Goal: Book appointment/travel/reservation

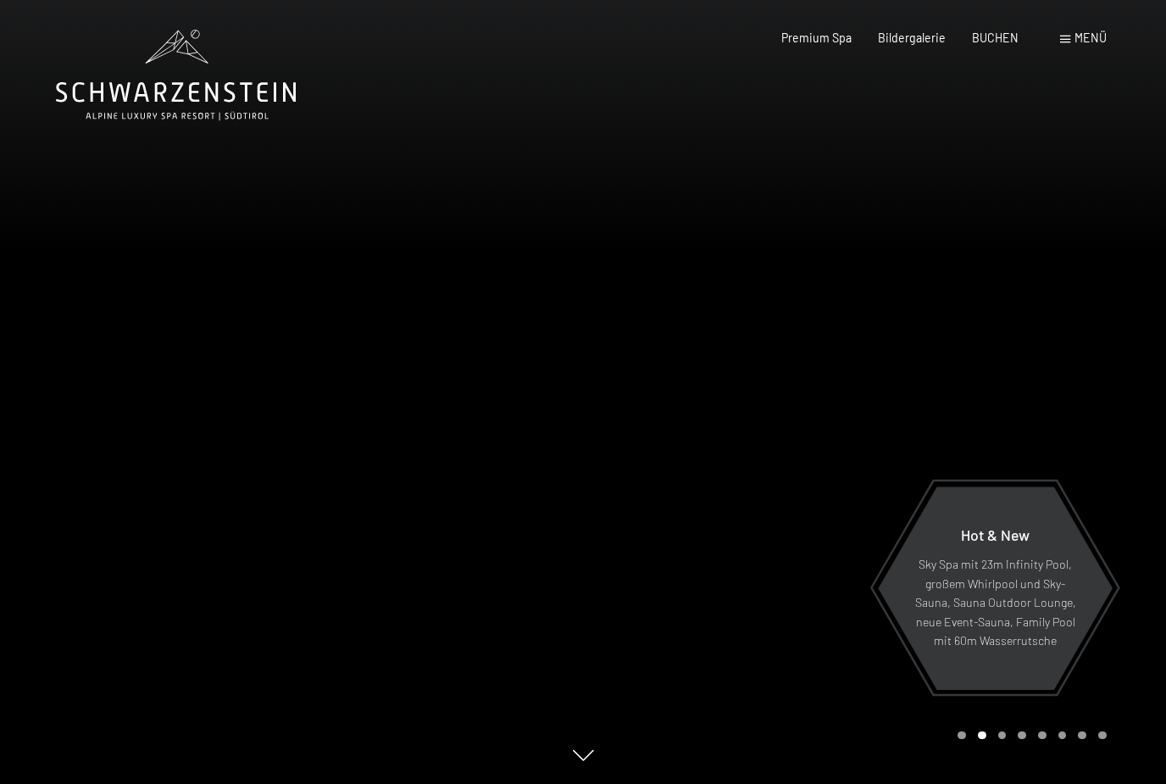
click at [1089, 46] on div "Menü" at bounding box center [1083, 38] width 47 height 17
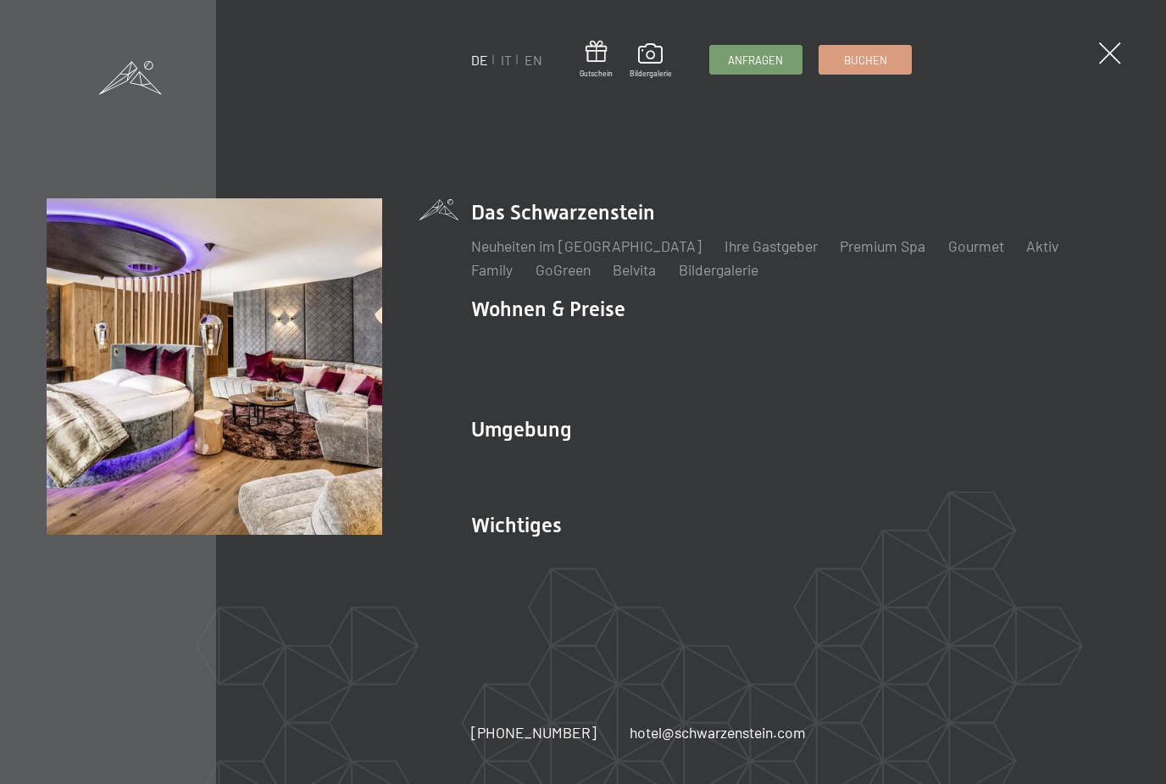
click at [770, 347] on link "Angebote" at bounding box center [765, 341] width 62 height 19
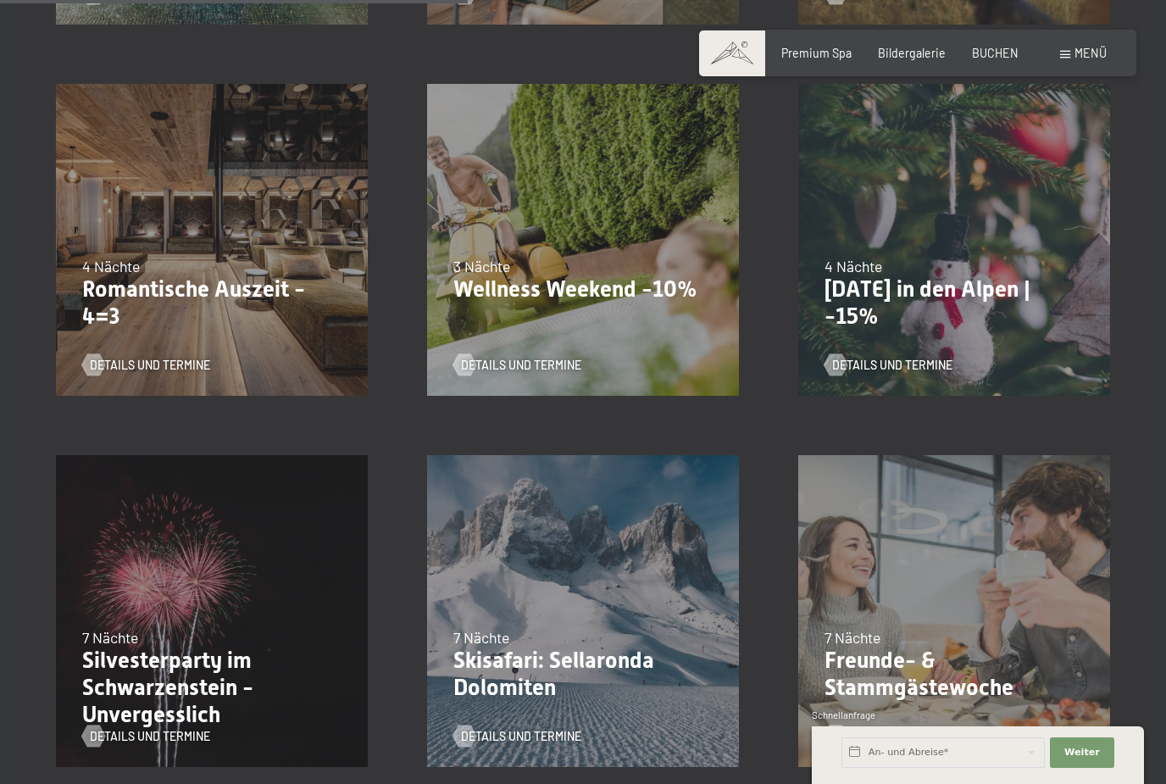
scroll to position [1175, 0]
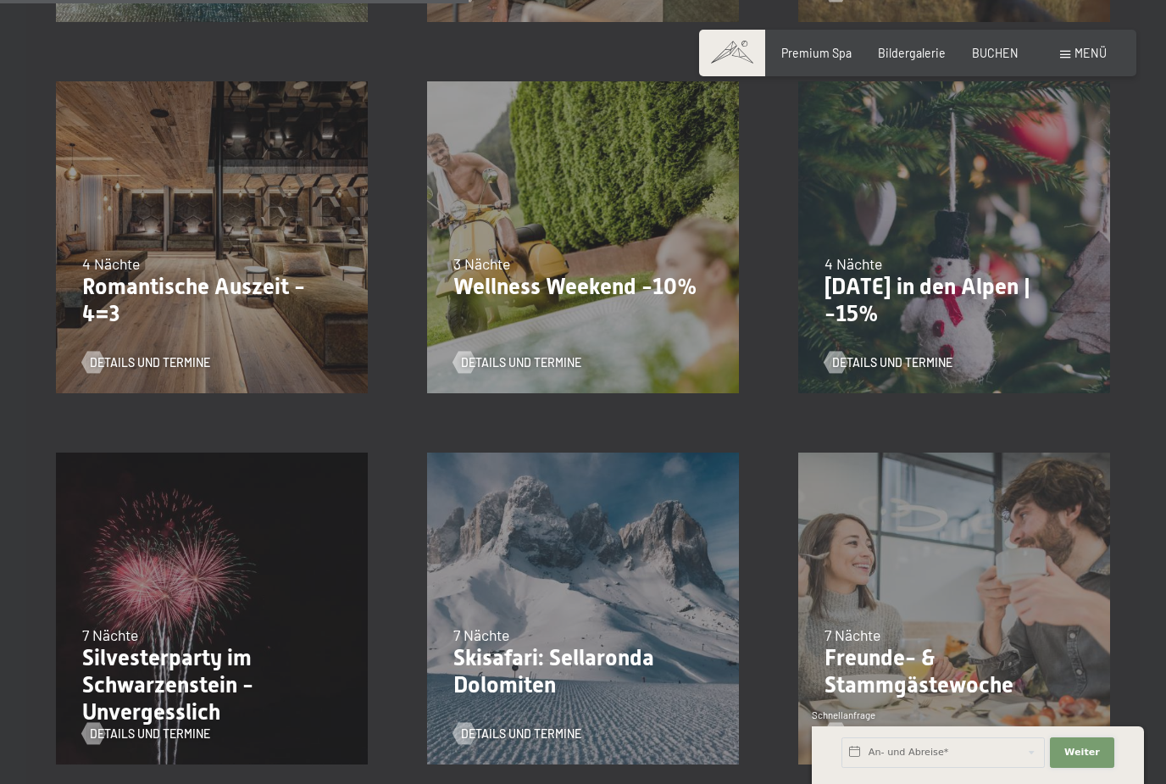
click at [1090, 768] on button "Weiter Adressfelder ausblenden" at bounding box center [1082, 752] width 64 height 31
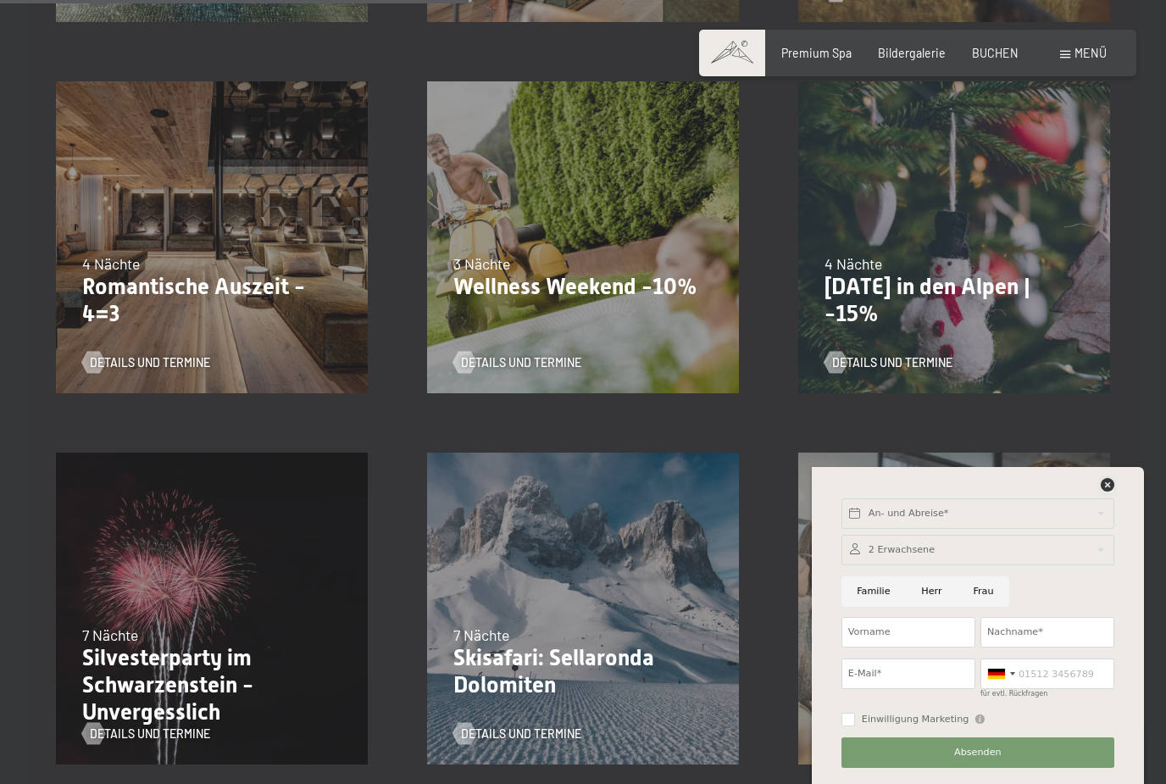
click at [1113, 491] on icon at bounding box center [1108, 485] width 14 height 14
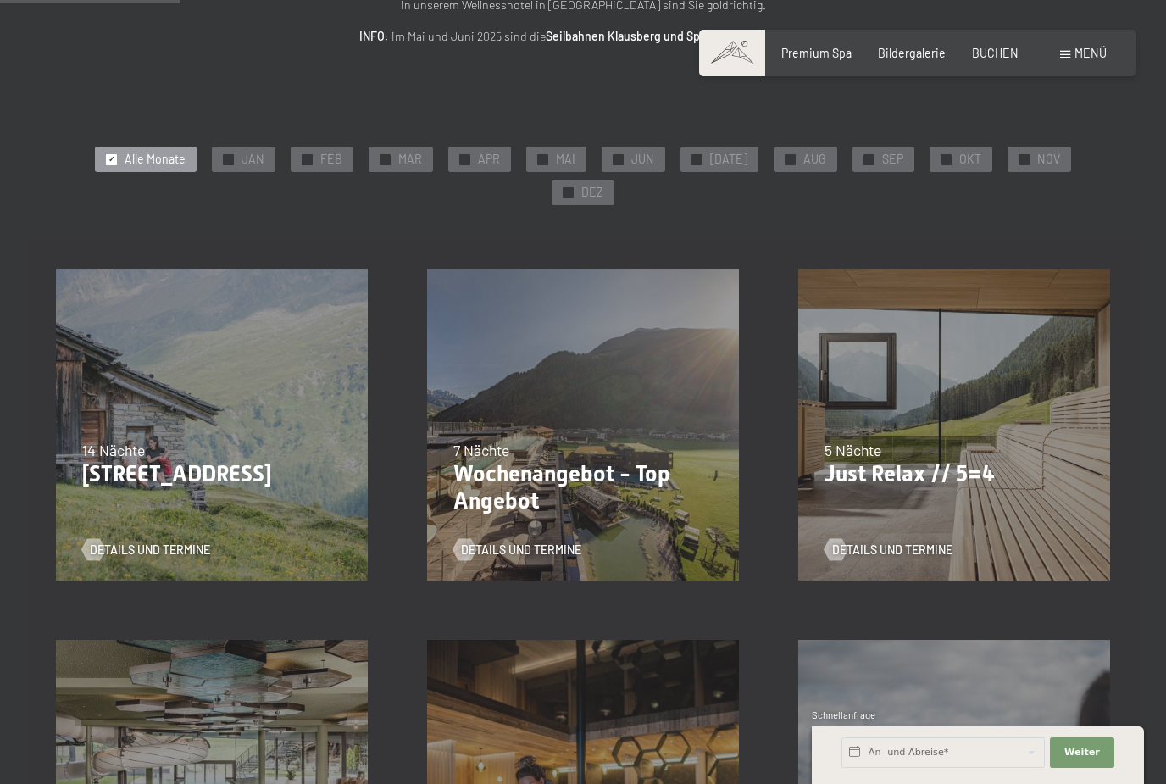
scroll to position [0, 0]
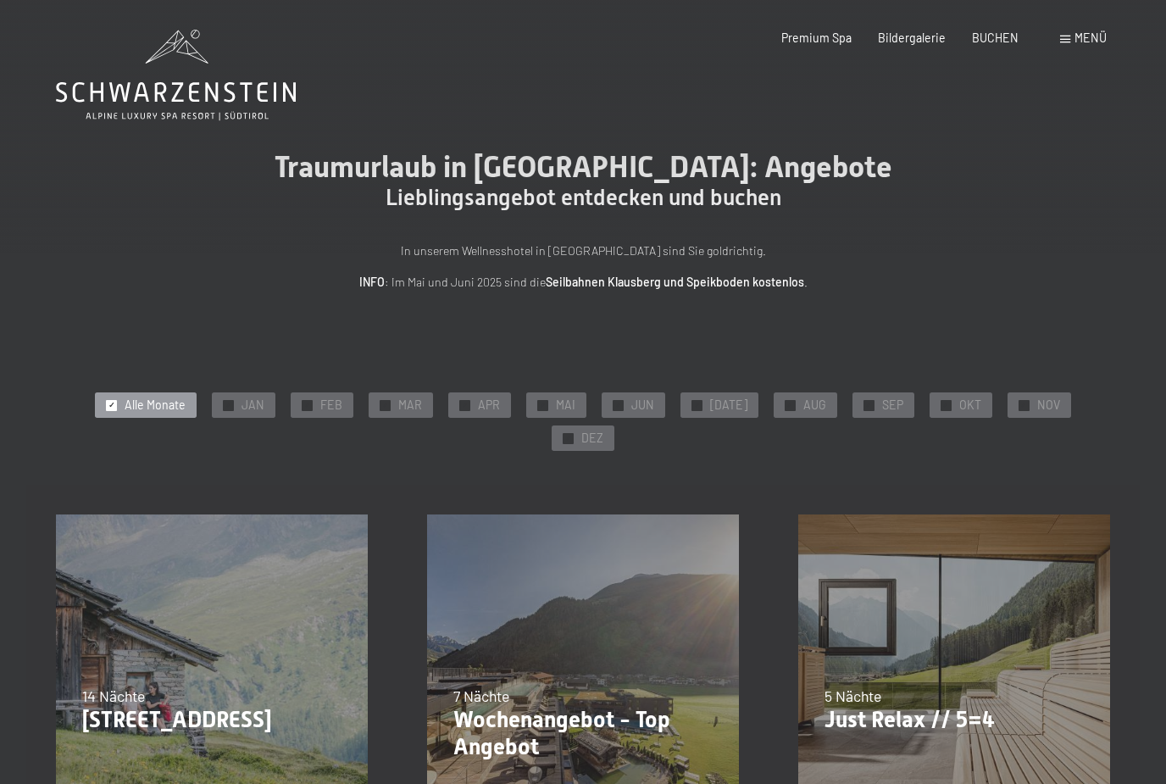
click at [930, 411] on div "✓ OKT" at bounding box center [961, 404] width 63 height 25
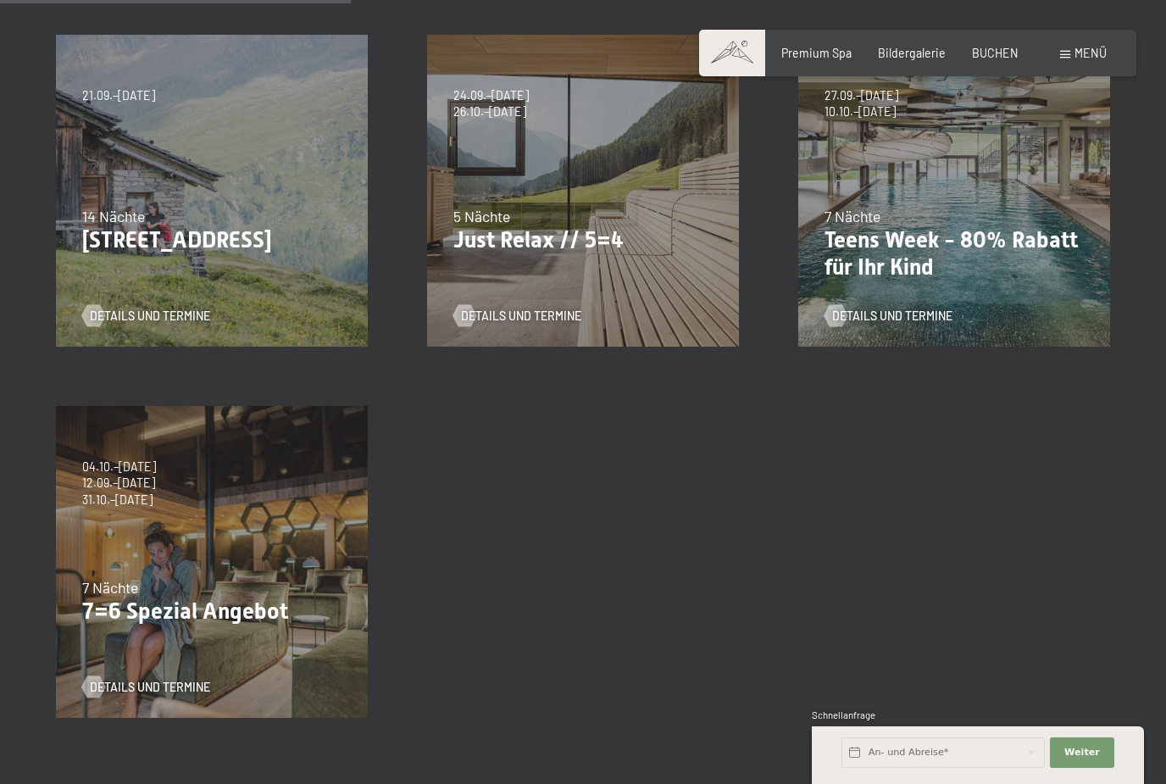
scroll to position [497, 0]
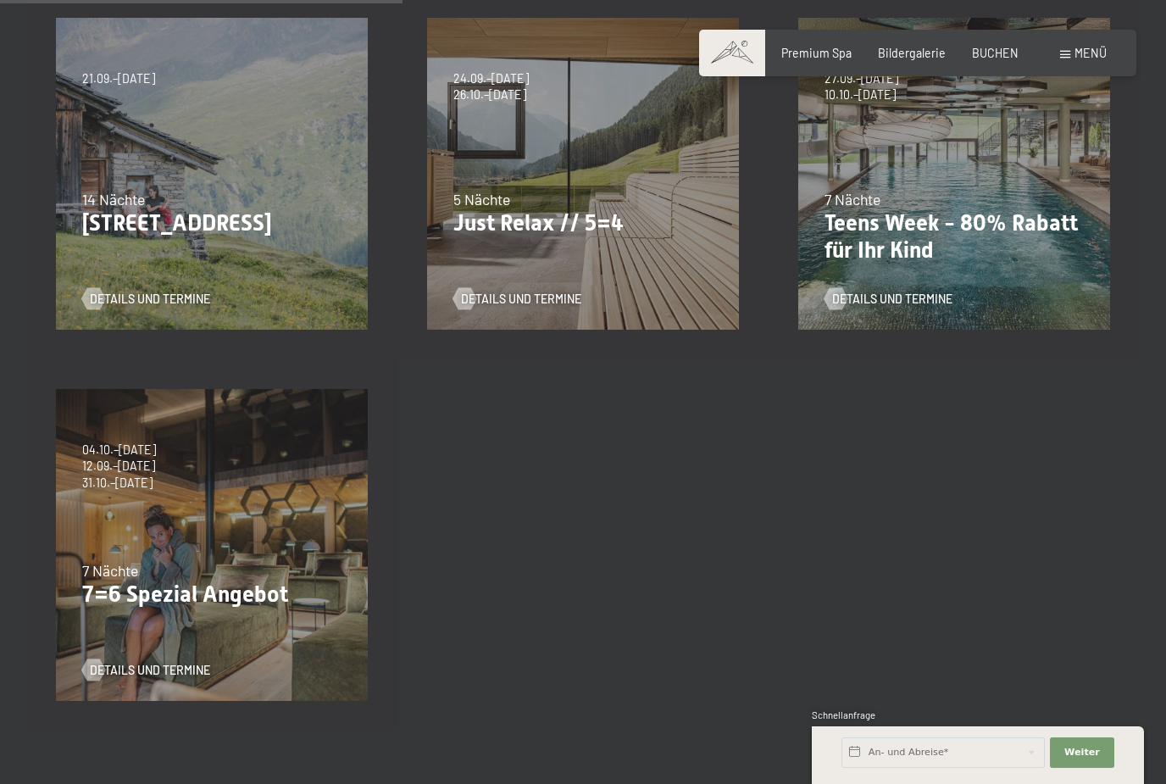
click at [212, 497] on div "04.10.–26.10.2025 01.11.–21.12.2025 10.01.–01.02.2026 07.03.–29.03.2026 16.05.–…" at bounding box center [211, 544] width 371 height 371
click at [180, 662] on span "Details und Termine" at bounding box center [150, 670] width 120 height 17
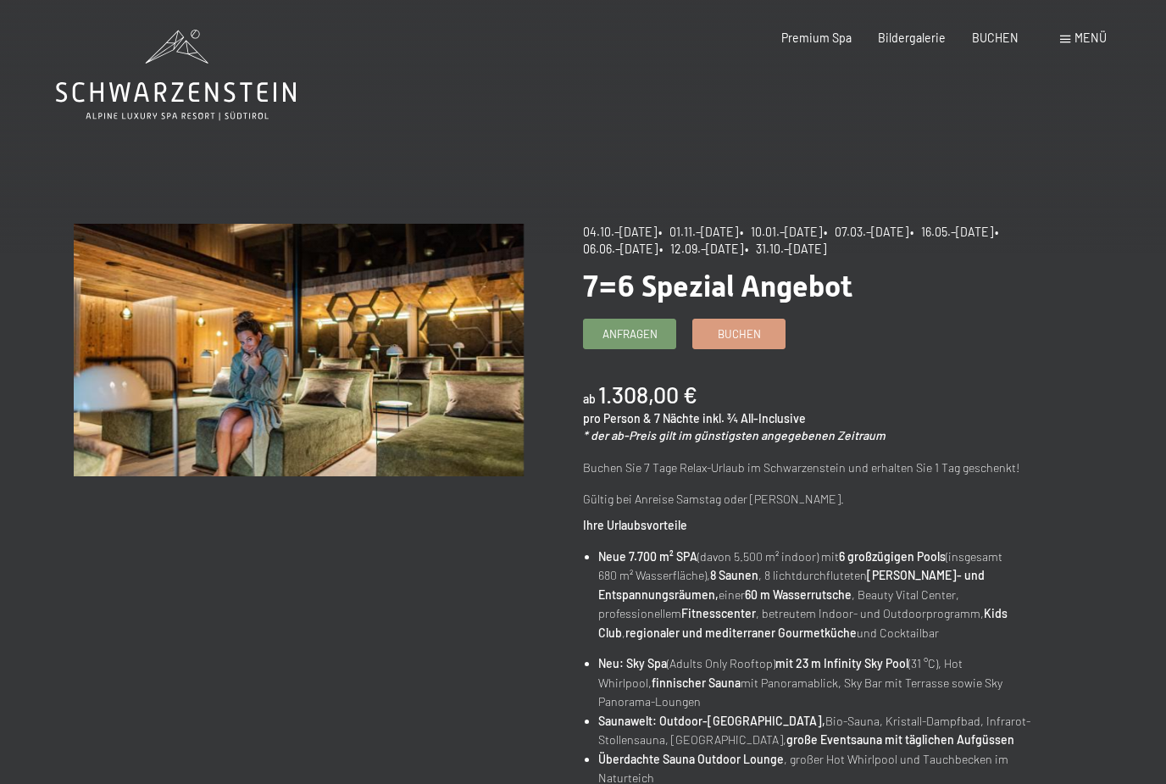
click at [1080, 45] on span "Menü" at bounding box center [1090, 38] width 32 height 14
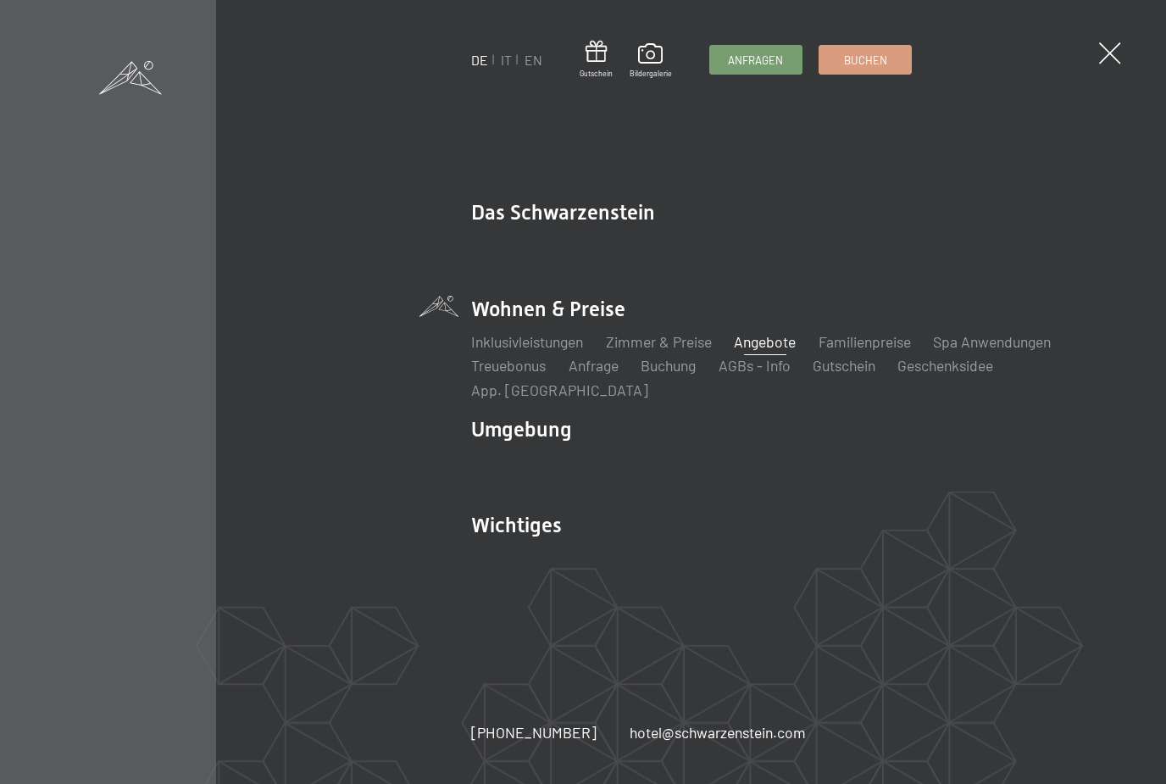
click at [1106, 55] on span at bounding box center [1110, 53] width 22 height 22
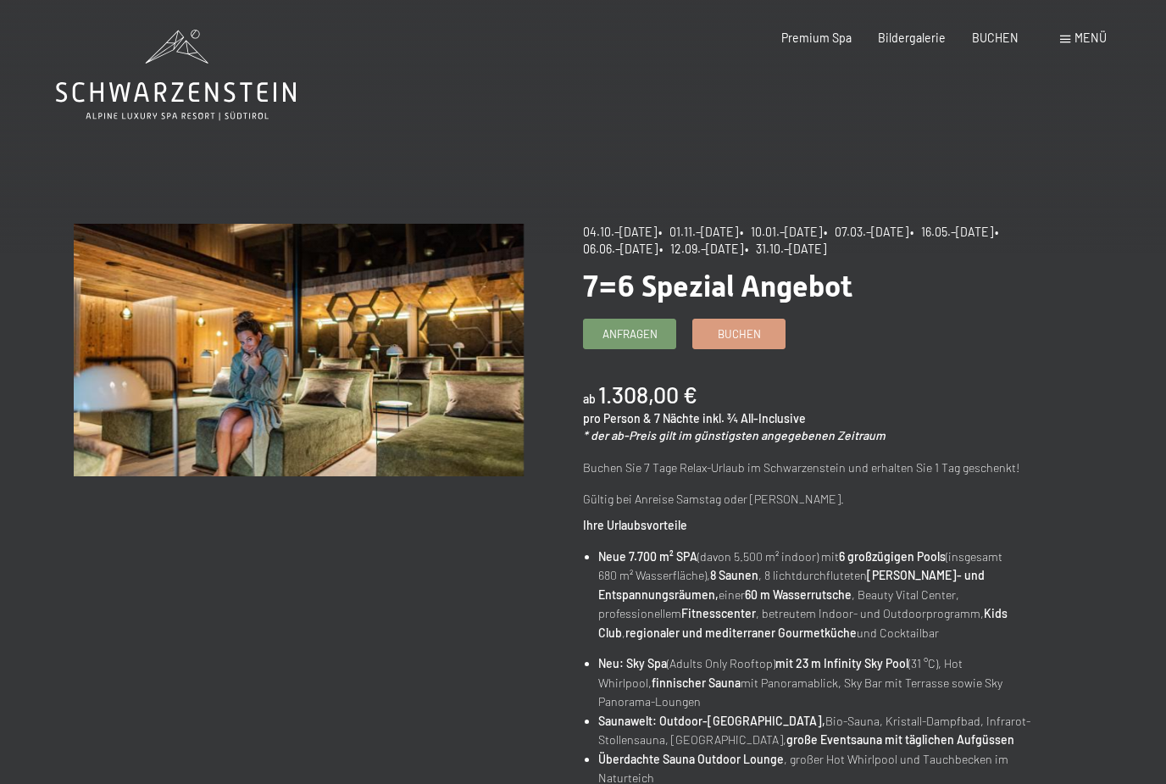
click at [621, 329] on span "Anfragen" at bounding box center [629, 333] width 55 height 15
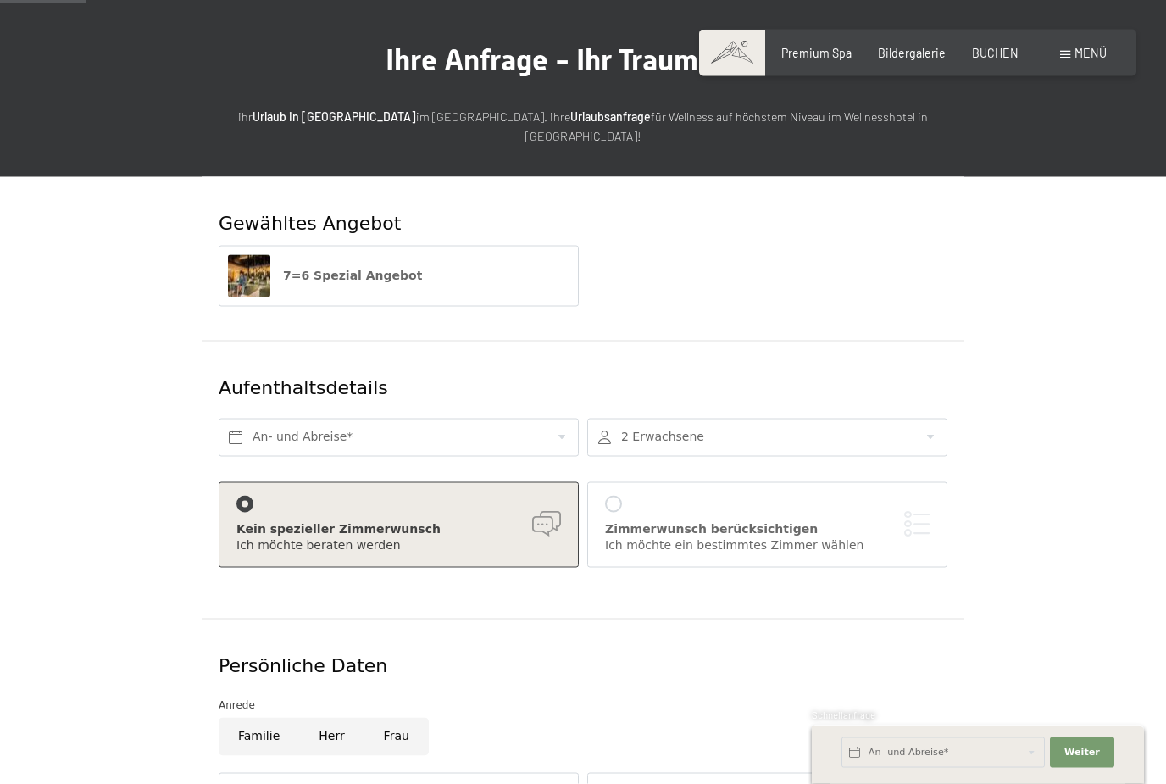
scroll to position [114, 0]
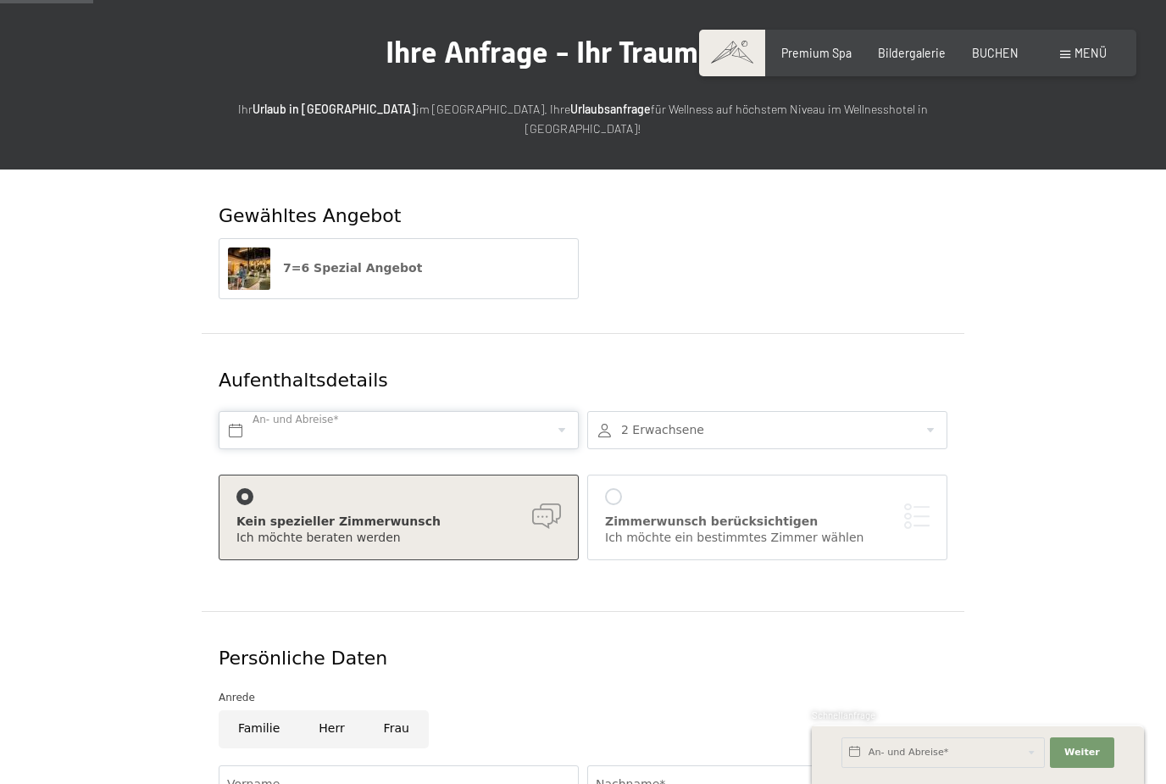
click at [351, 412] on input "text" at bounding box center [399, 430] width 360 height 38
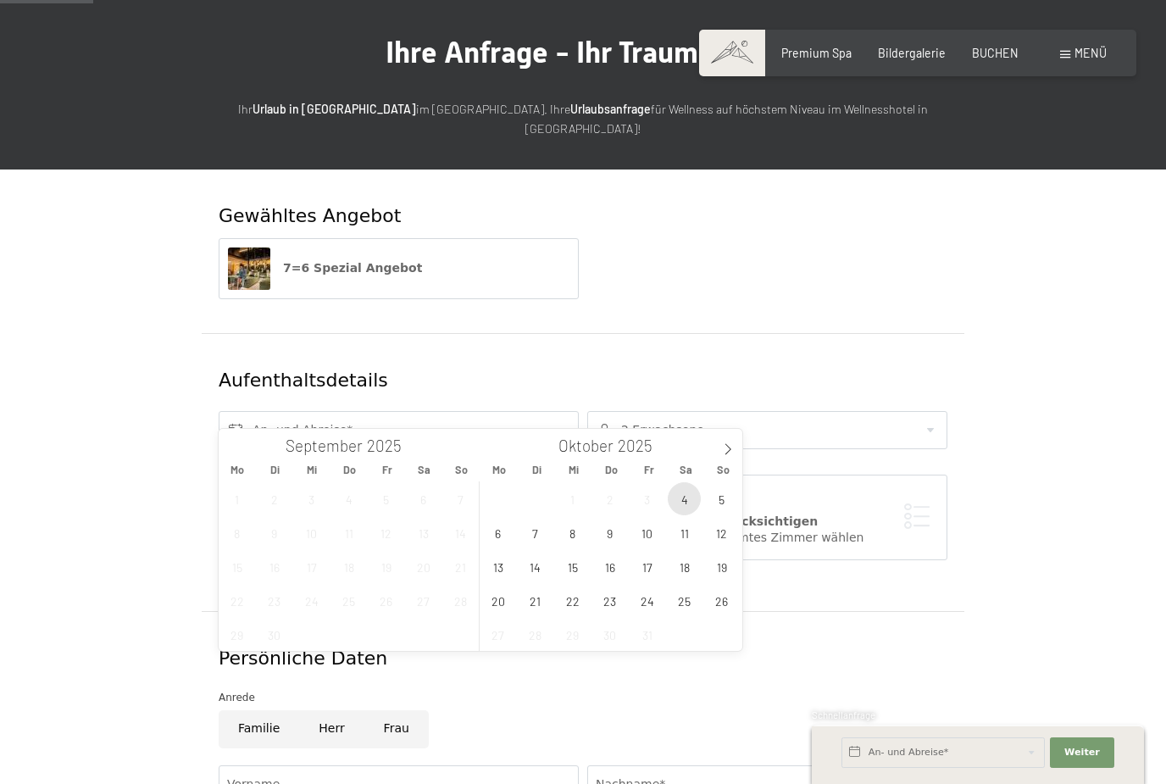
click at [688, 503] on span "4" at bounding box center [684, 498] width 33 height 33
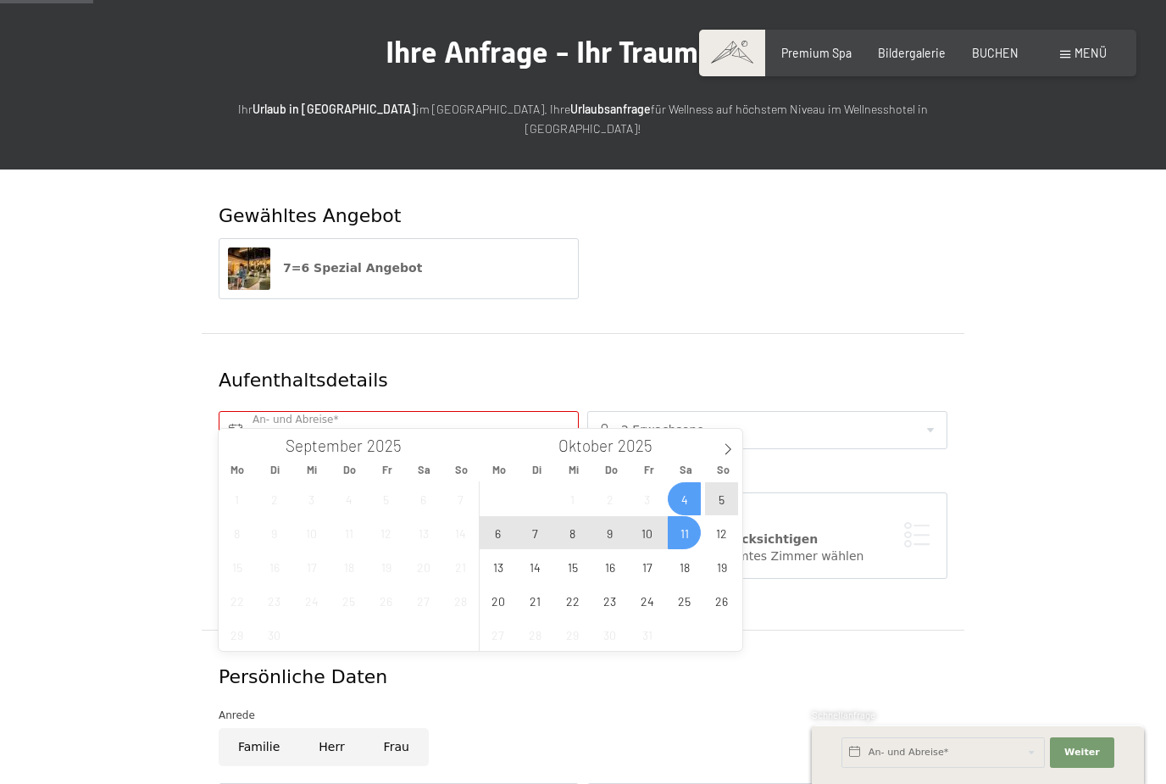
click at [690, 544] on span "11" at bounding box center [684, 532] width 33 height 33
type input "Sa. 04.10.2025 - Sa. 11.10.2025"
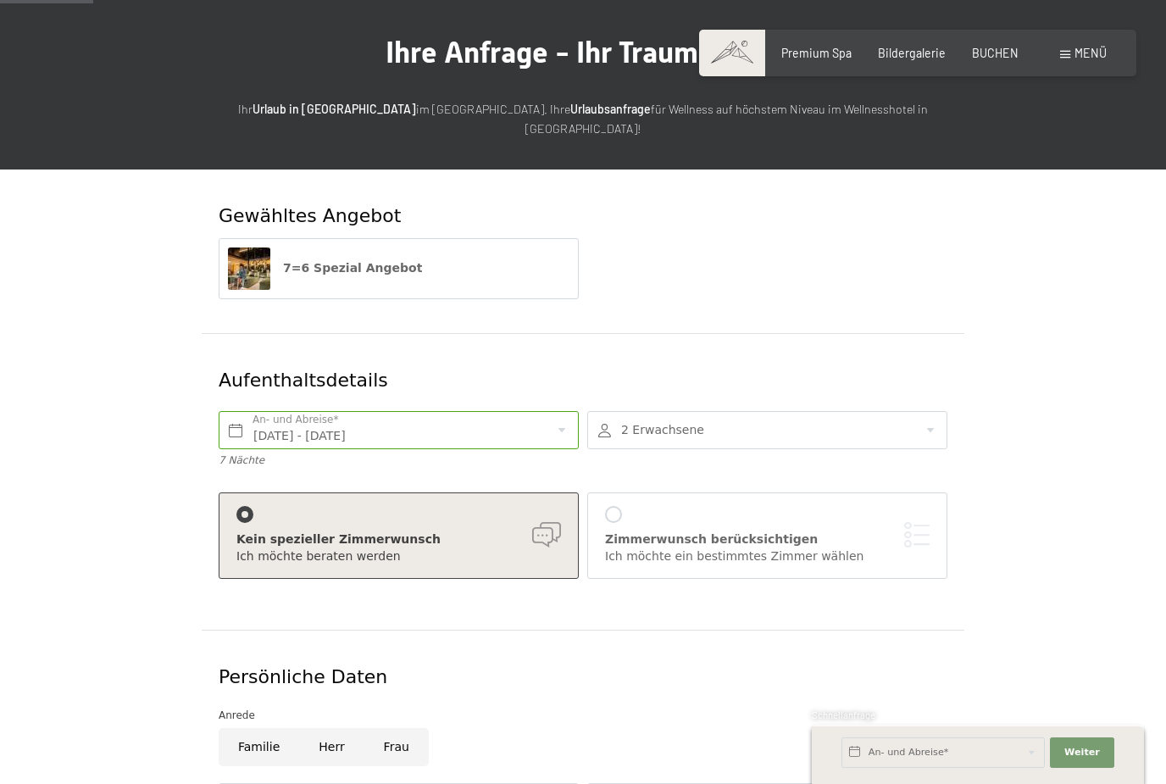
click at [743, 531] on div "Zimmerwunsch berücksichtigen" at bounding box center [767, 539] width 325 height 17
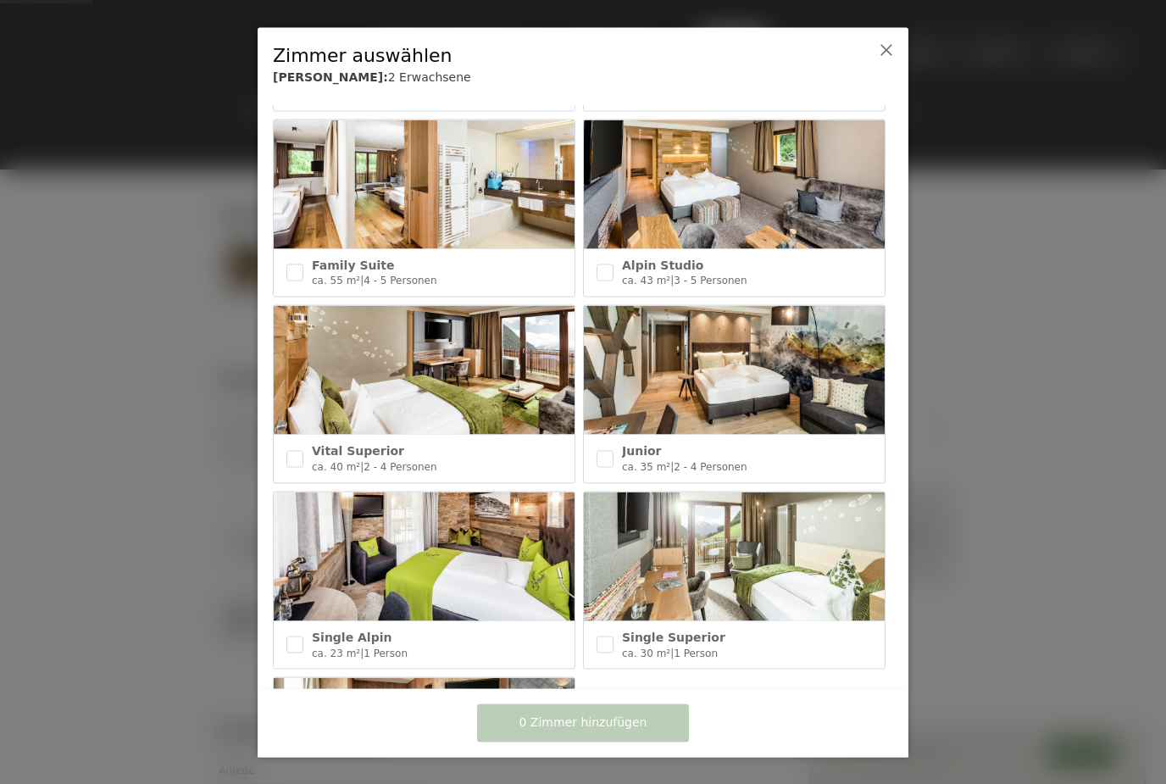
scroll to position [569, 0]
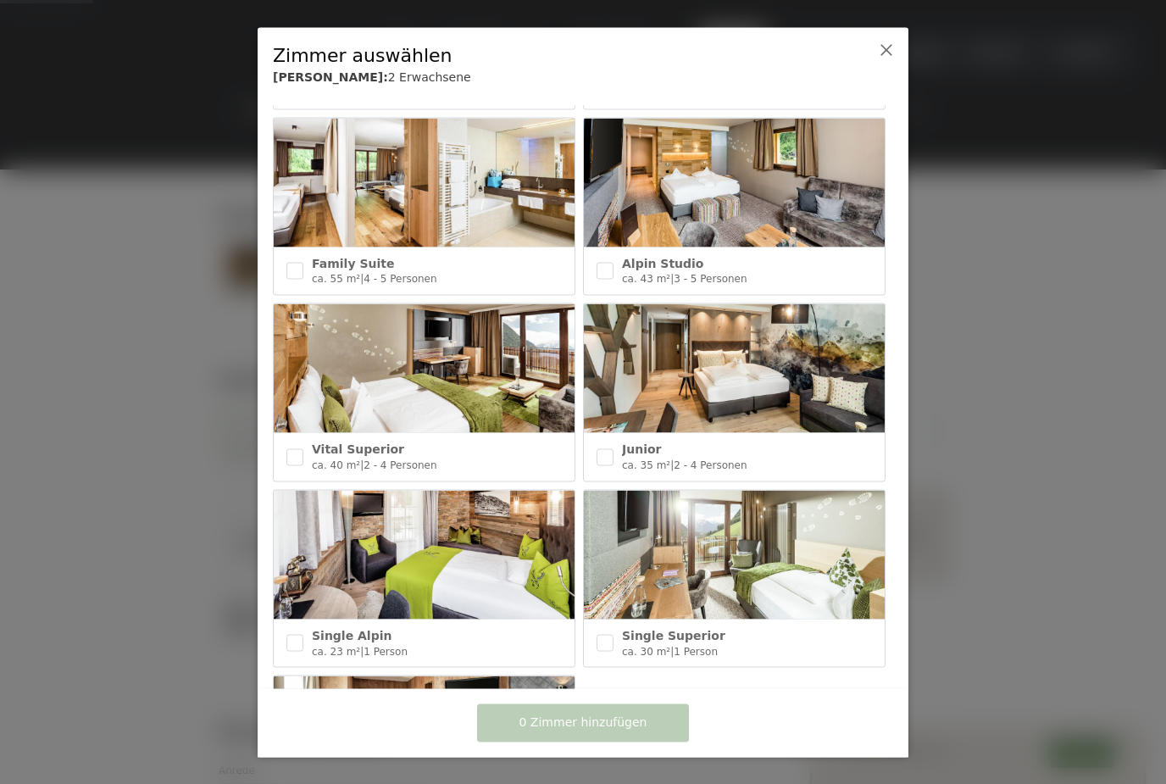
click at [778, 357] on img at bounding box center [734, 368] width 301 height 129
checkbox input "true"
click at [633, 731] on span "1 Zimmer hinzufügen" at bounding box center [583, 722] width 128 height 17
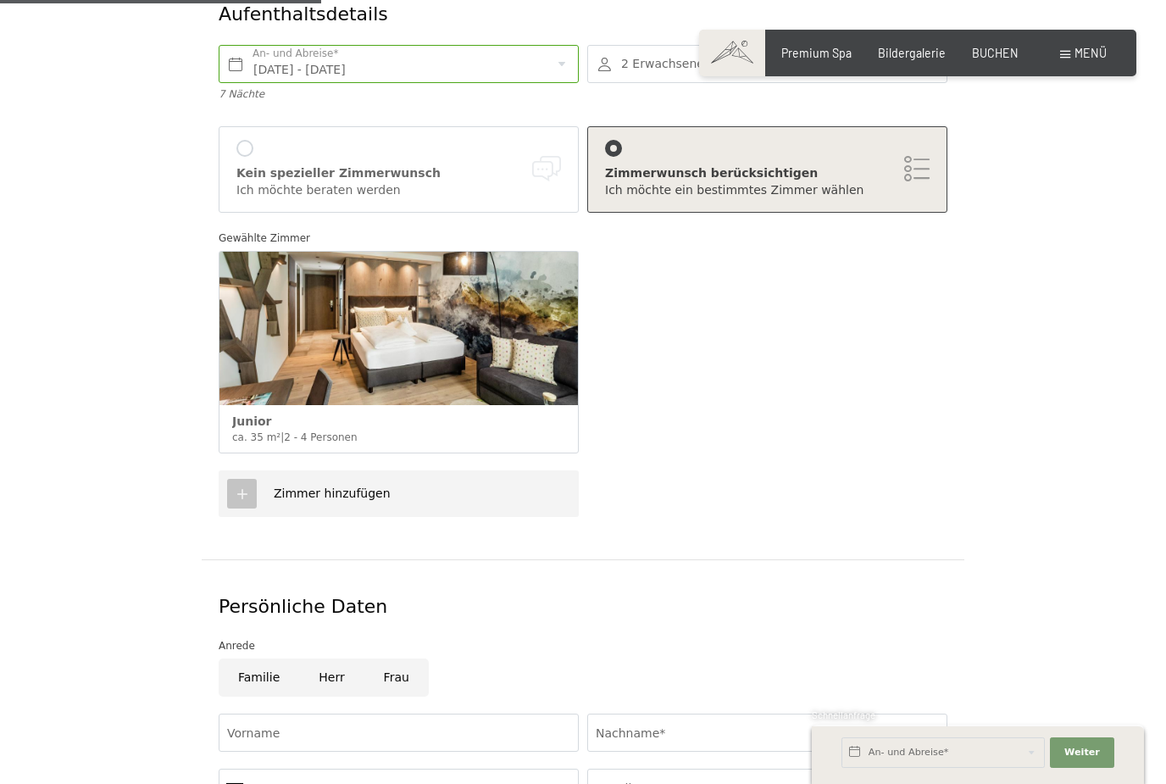
scroll to position [481, 0]
click at [303, 469] on div "Zimmer hinzufügen" at bounding box center [399, 492] width 360 height 47
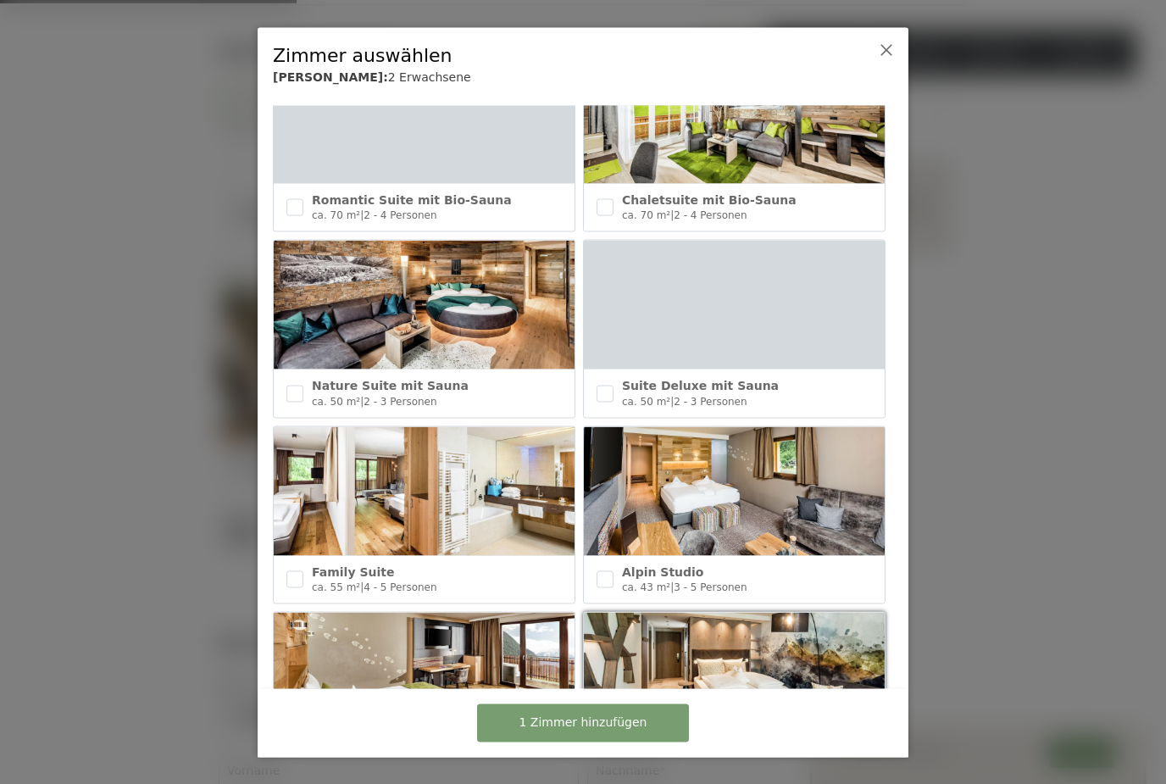
scroll to position [260, 0]
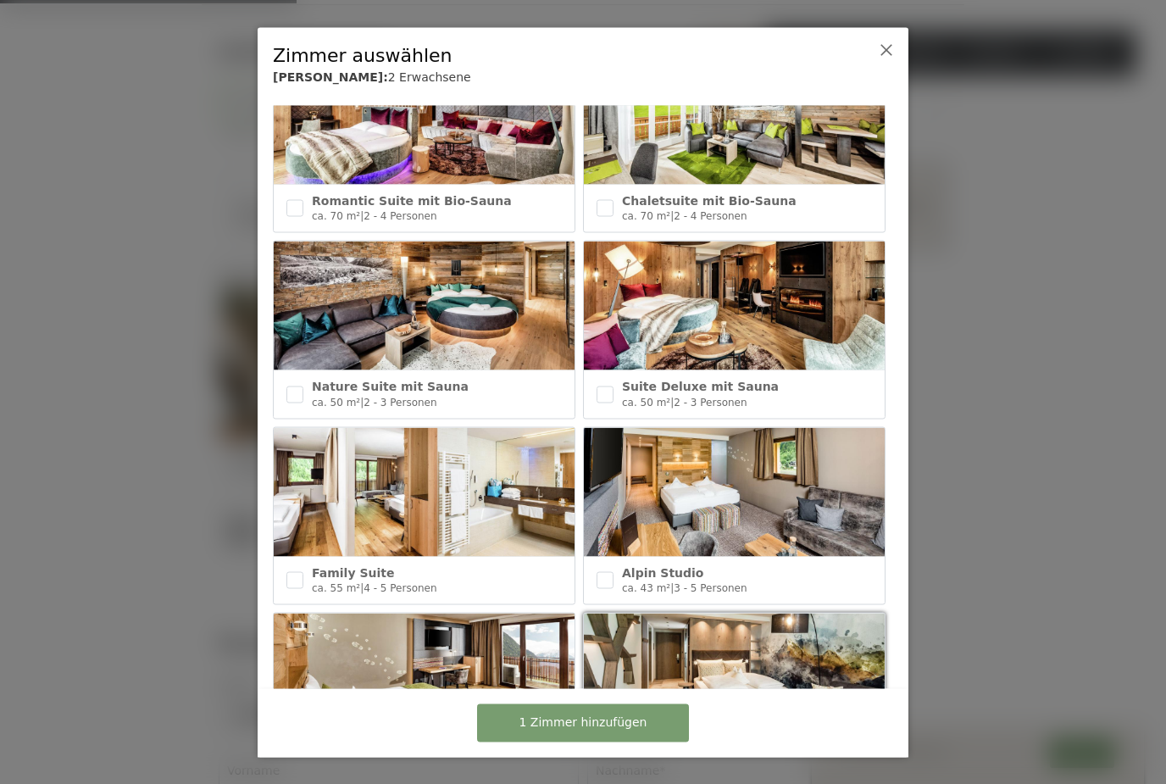
click at [782, 306] on img at bounding box center [734, 305] width 301 height 129
checkbox input "true"
click at [627, 731] on span "2 Zimmer hinzufügen" at bounding box center [583, 722] width 128 height 17
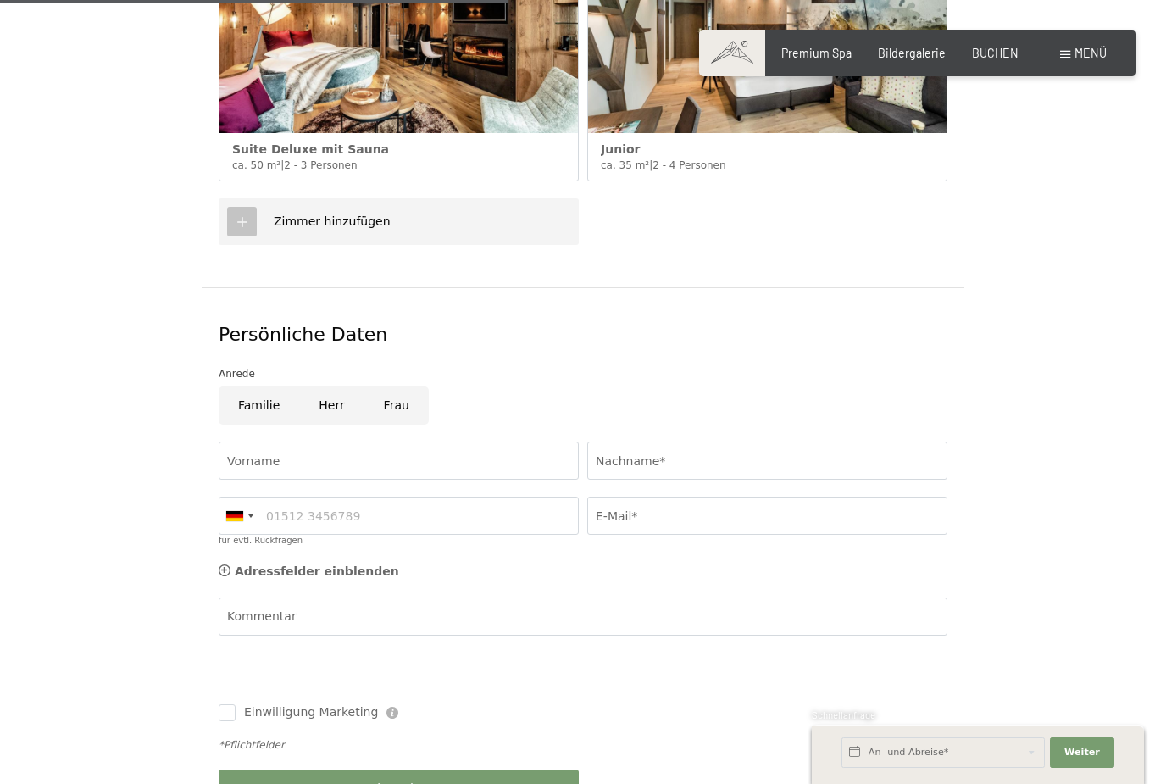
scroll to position [759, 0]
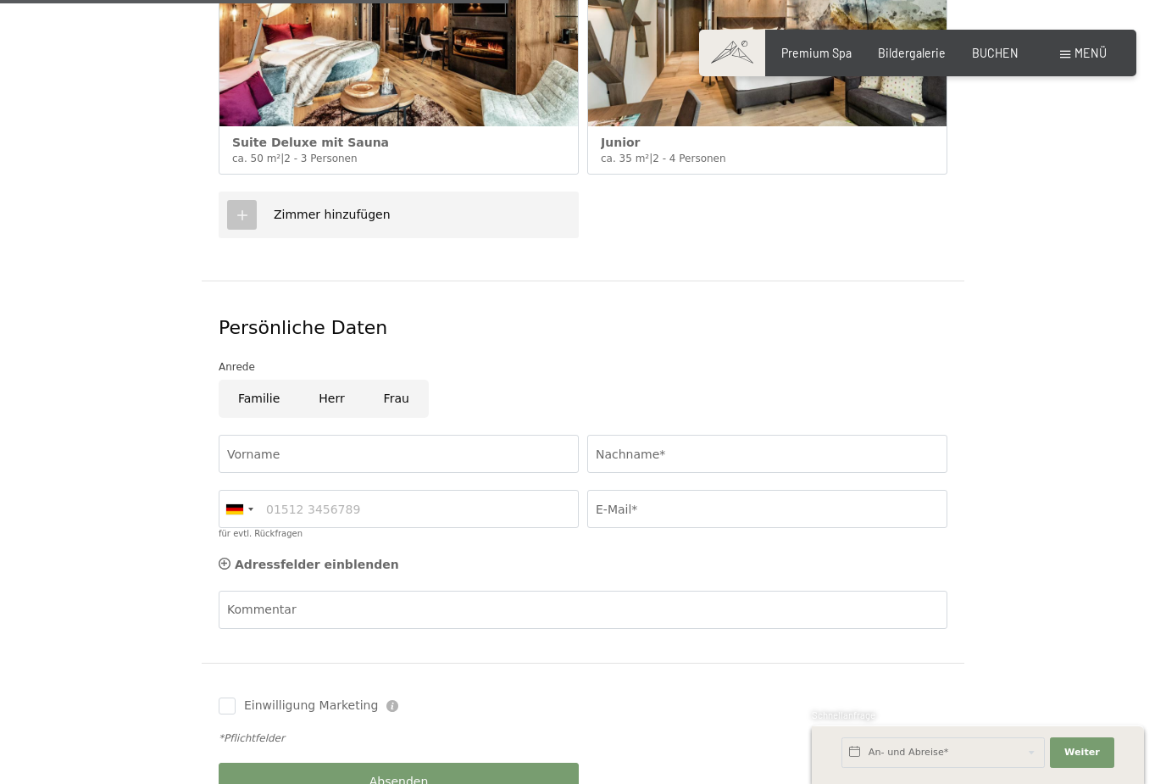
click at [331, 380] on input "Herr" at bounding box center [331, 399] width 64 height 38
radio input "true"
click at [383, 441] on input "Vorname" at bounding box center [399, 454] width 360 height 38
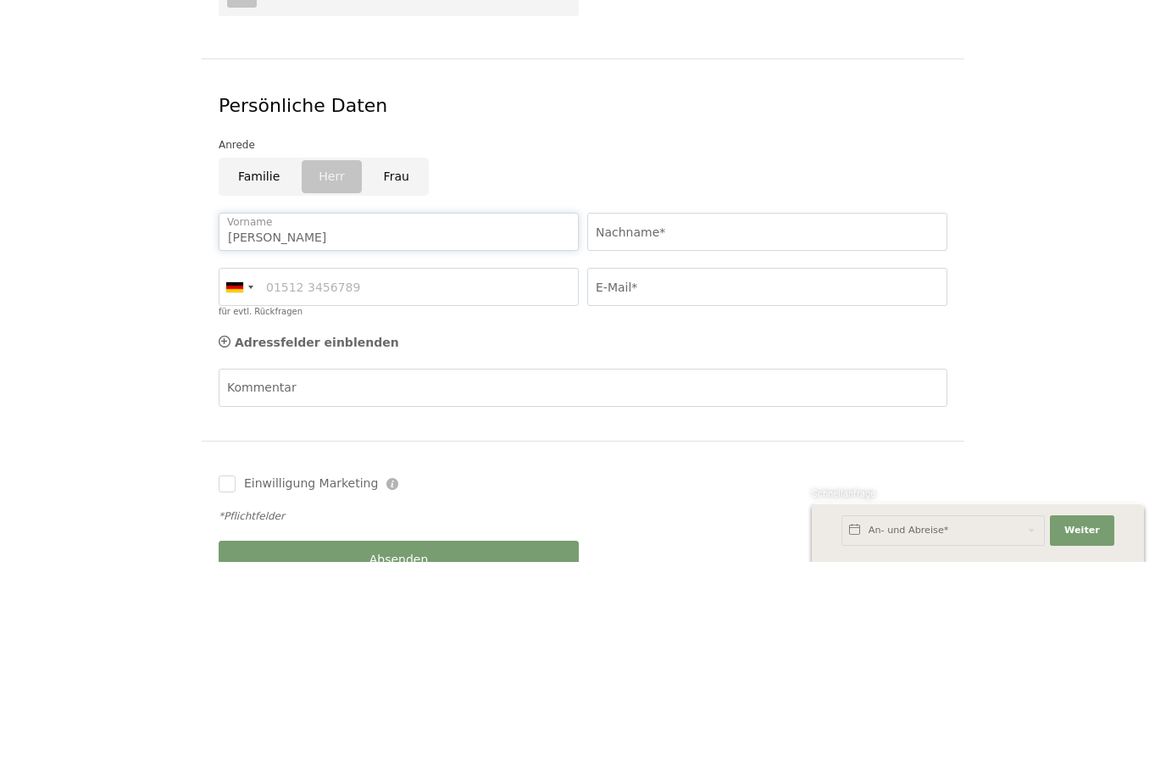
type input "Ulrich"
click at [694, 435] on input "Nachname*" at bounding box center [767, 454] width 360 height 38
type input "Neder"
click at [331, 490] on input "für evtl. Rückfragen" at bounding box center [399, 509] width 360 height 38
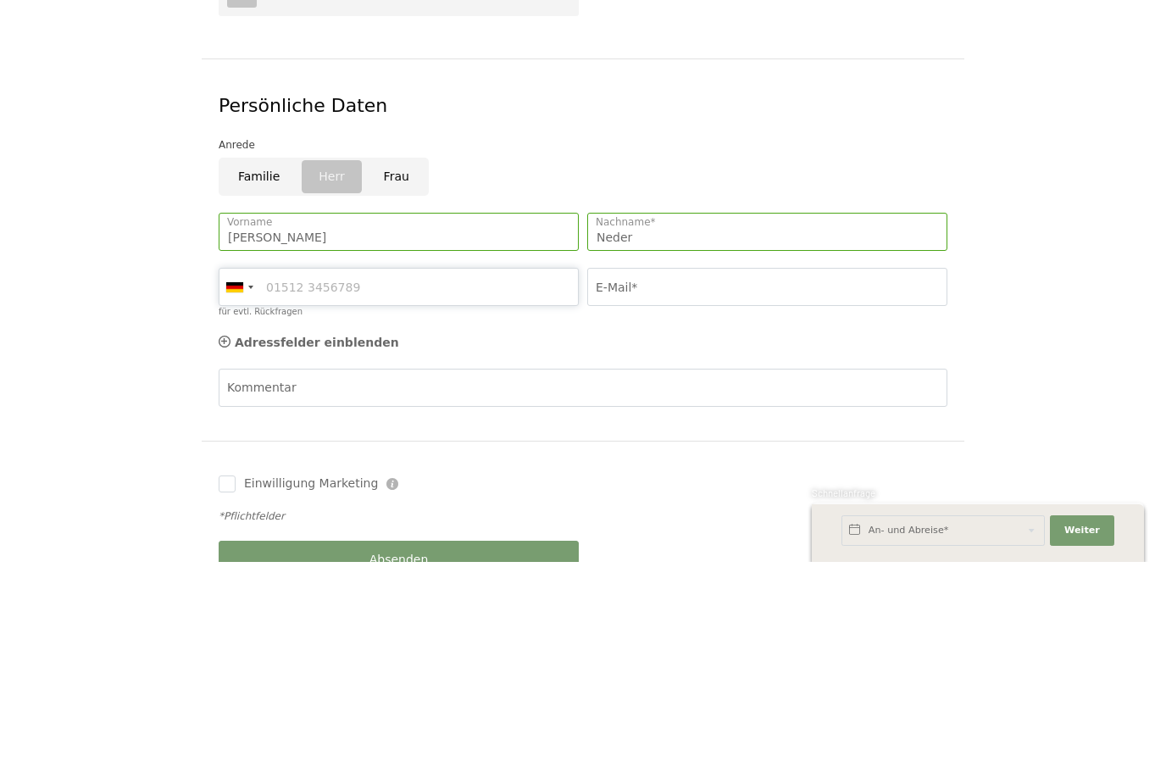
type input "01751777755"
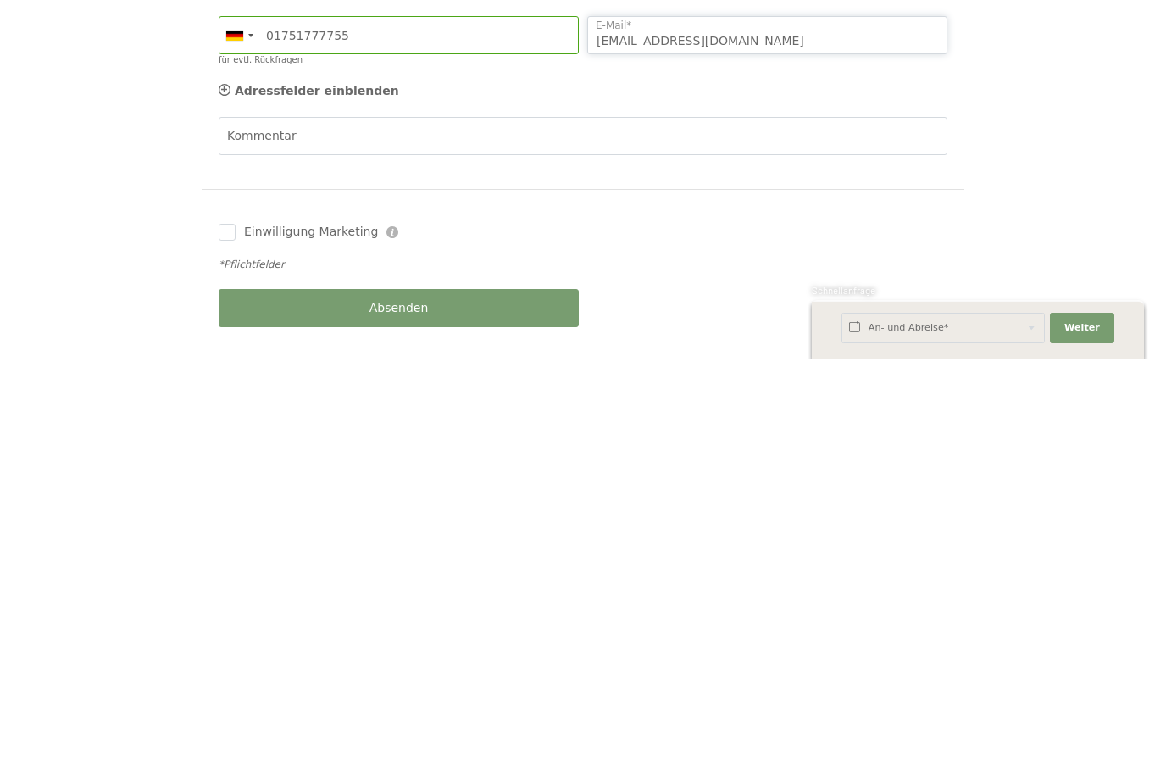
scroll to position [825, 0]
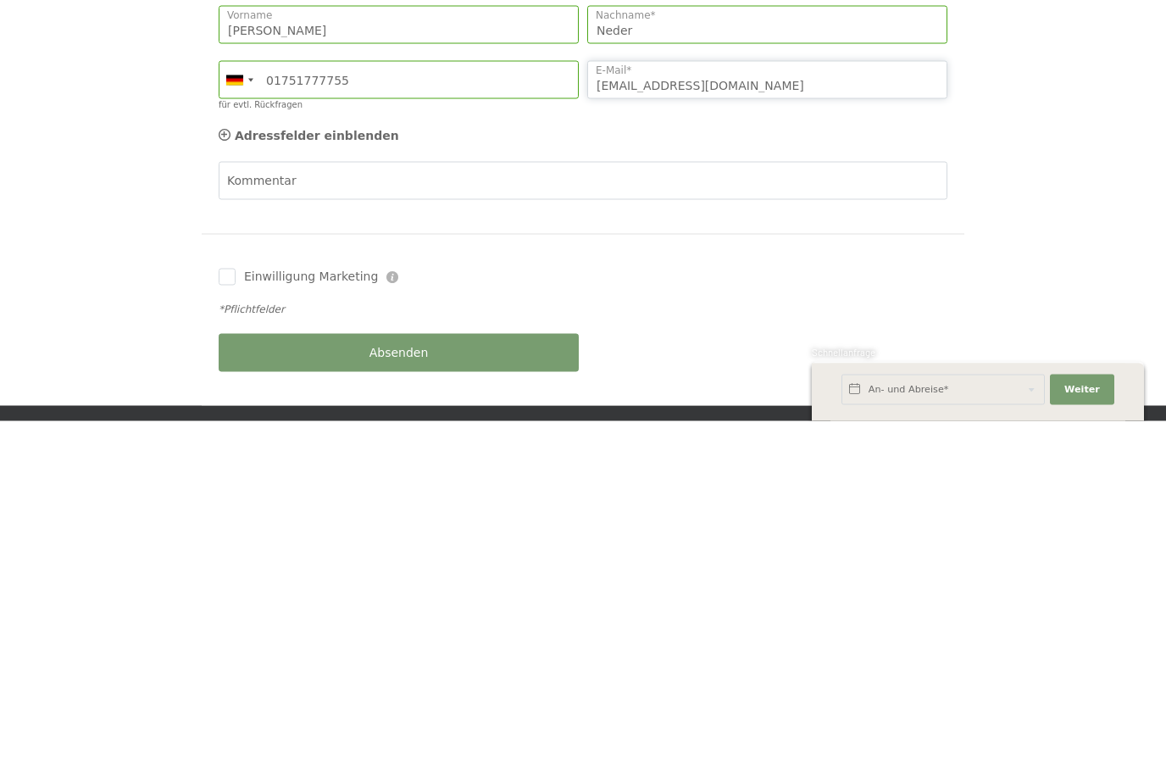
type input "ulrichneder@web.de"
click at [244, 688] on div "Absenden" at bounding box center [398, 715] width 369 height 55
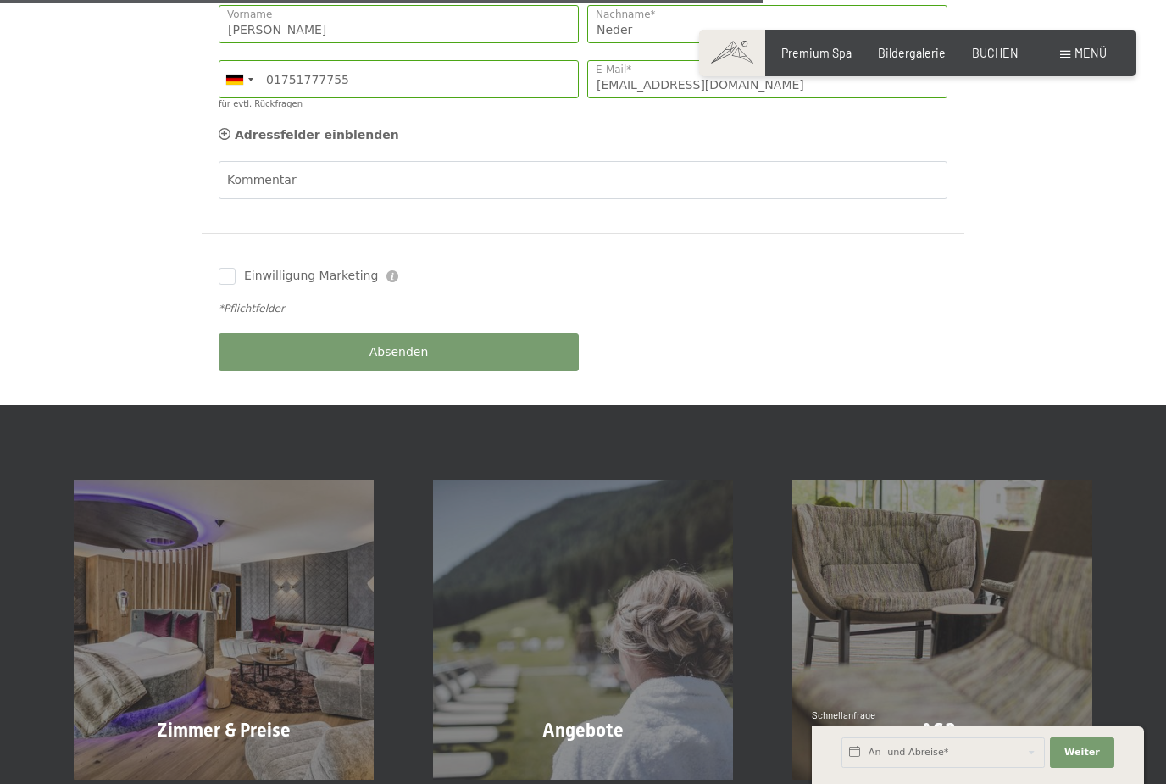
click at [225, 259] on div "Einwilligung Marketing Der Unterfertigte, der die Aufklärung laut Link gelesen …" at bounding box center [398, 276] width 369 height 34
click at [219, 268] on input "Einwilligung Marketing" at bounding box center [227, 276] width 17 height 17
checkbox input "true"
click at [307, 333] on button "Absenden" at bounding box center [399, 352] width 360 height 38
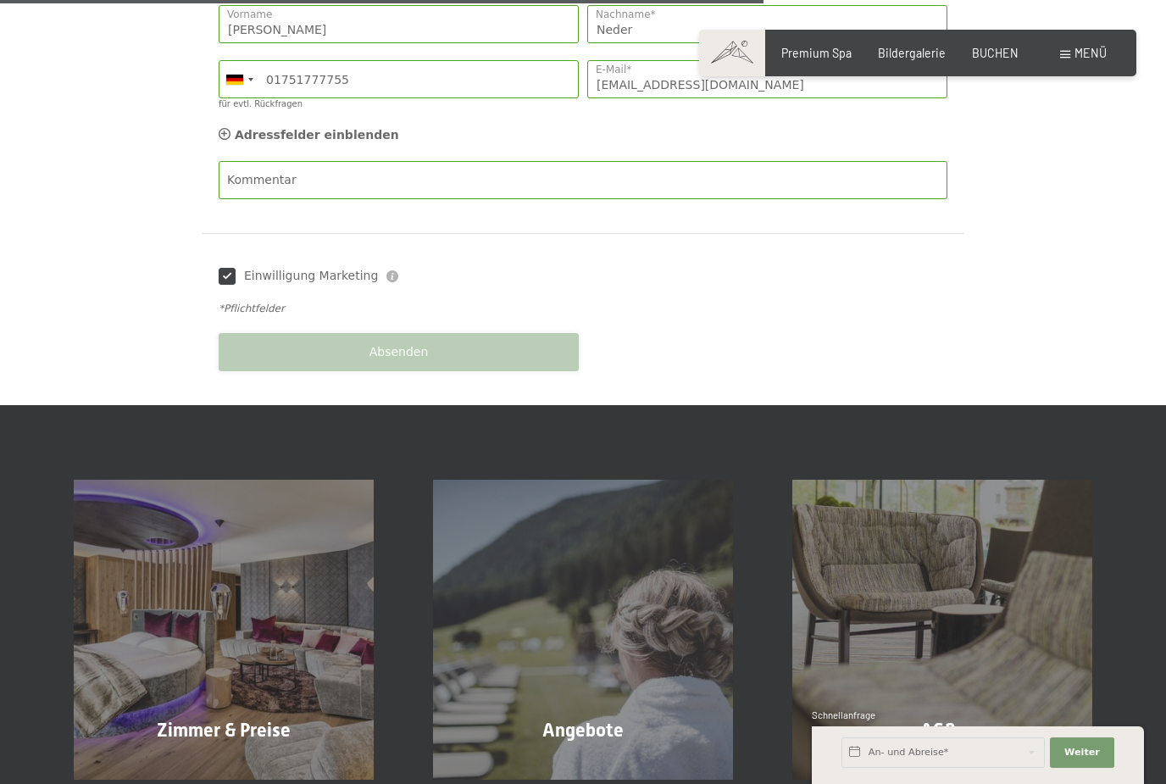
scroll to position [1123, 0]
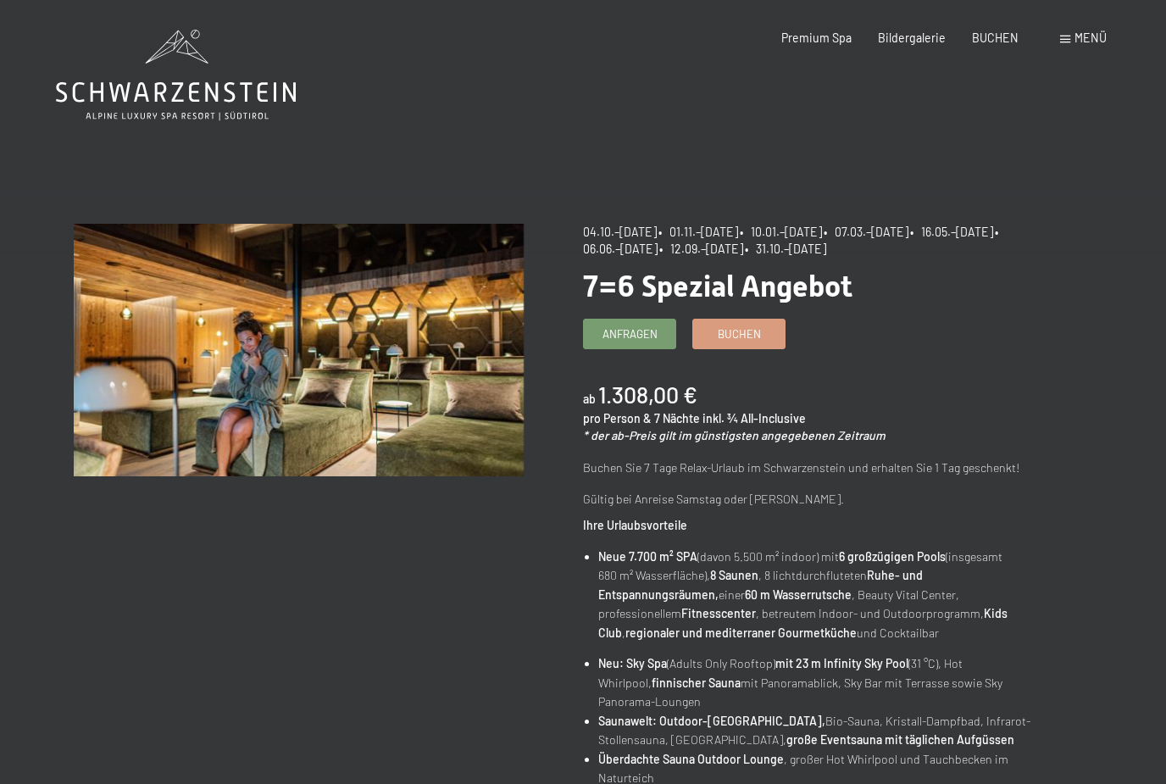
click at [919, 42] on span "Bildergalerie" at bounding box center [912, 38] width 68 height 14
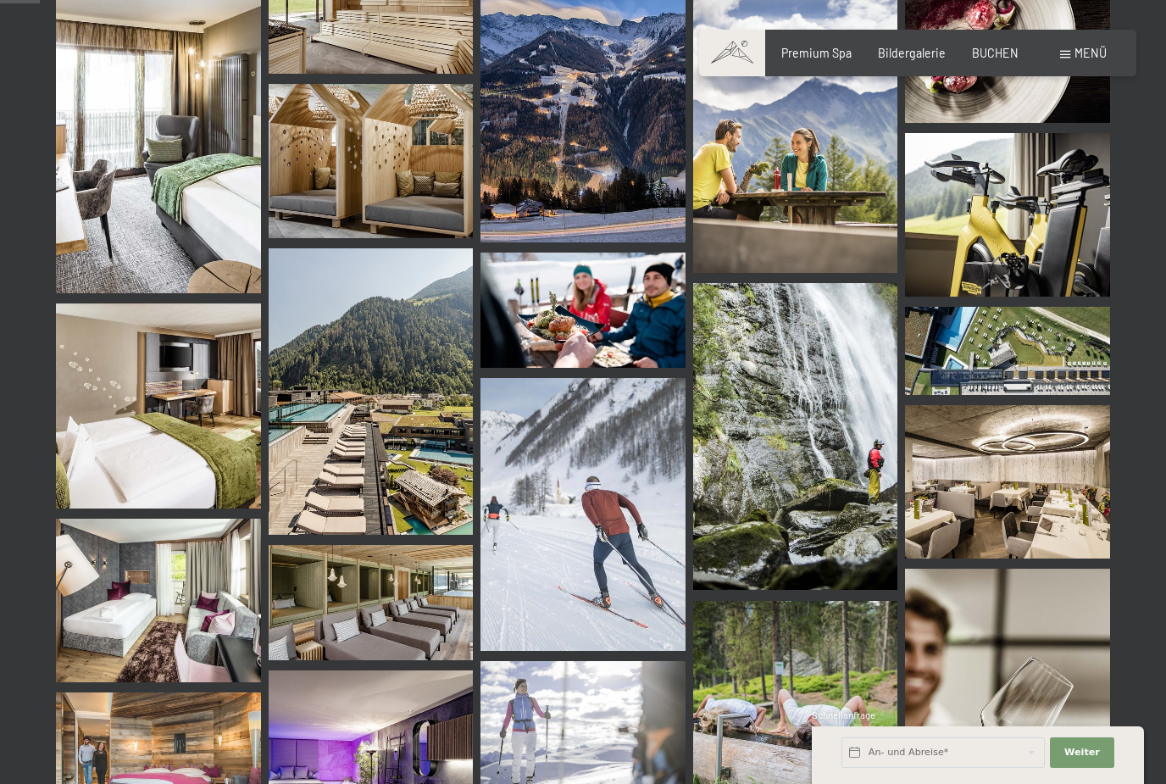
scroll to position [554, 0]
